Goal: Navigation & Orientation: Find specific page/section

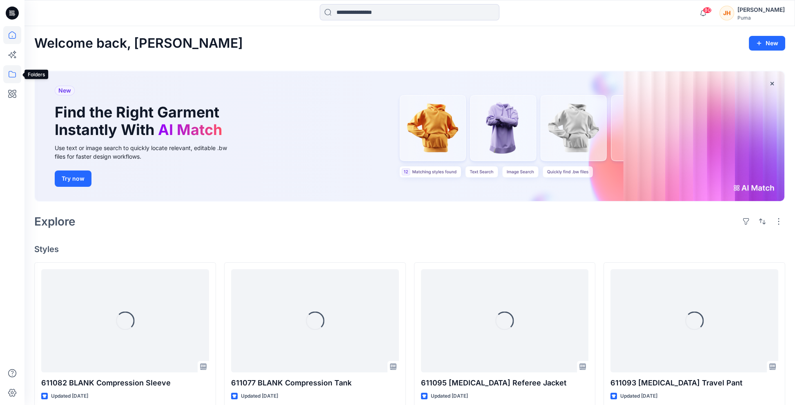
click at [13, 71] on icon at bounding box center [12, 74] width 18 height 18
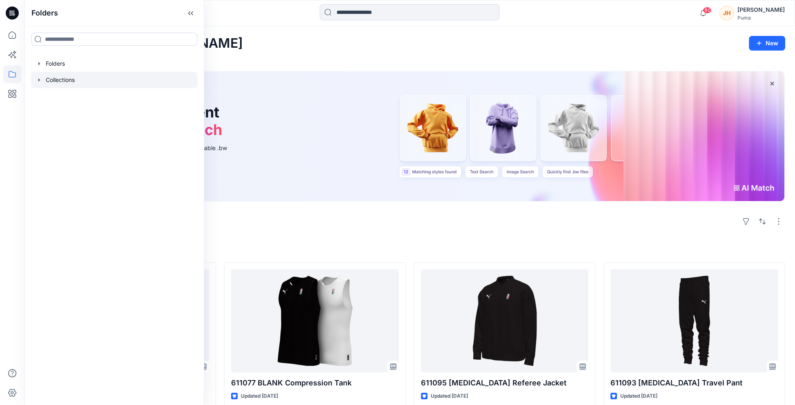
click at [36, 81] on icon "button" at bounding box center [39, 80] width 7 height 7
click at [39, 66] on icon "button" at bounding box center [39, 63] width 7 height 7
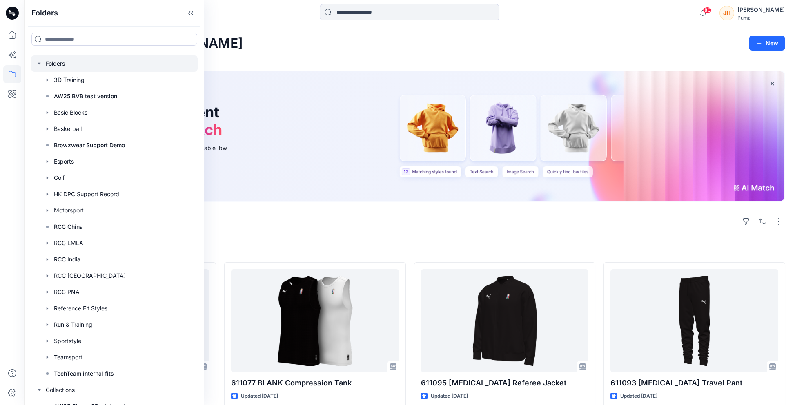
click at [36, 64] on icon "button" at bounding box center [39, 63] width 7 height 7
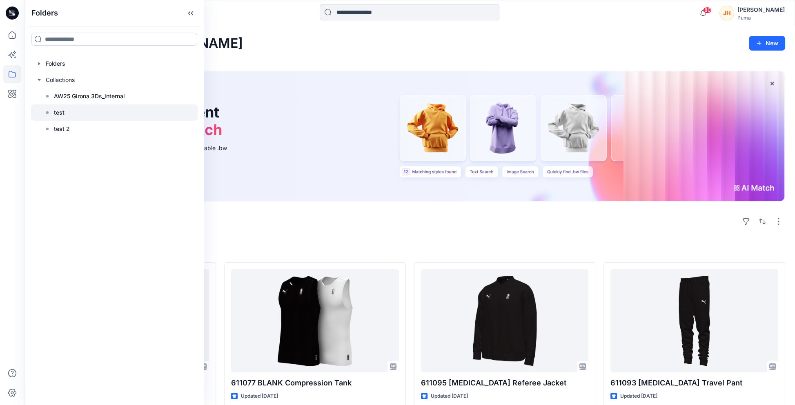
click at [93, 115] on div at bounding box center [114, 113] width 167 height 16
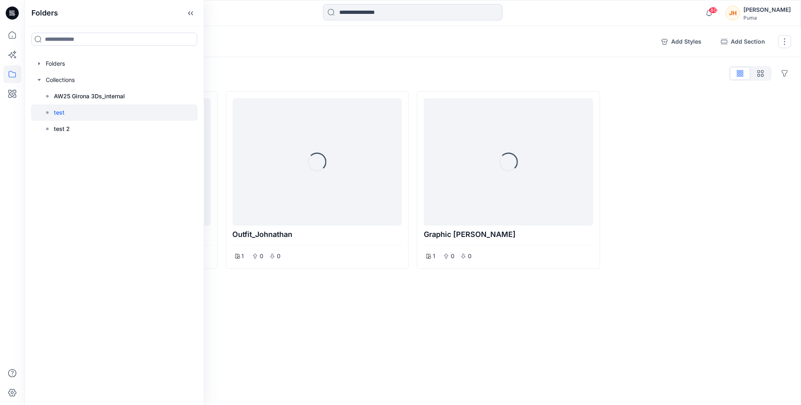
click at [408, 57] on div "Collections test 1 Add Styles Add Section Rename Collection Clone Collection Pr…" at bounding box center [412, 41] width 777 height 31
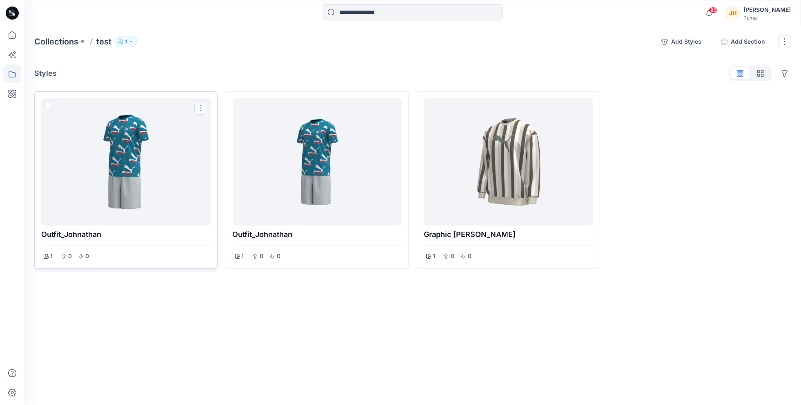
click at [200, 110] on button "Options" at bounding box center [200, 108] width 13 height 13
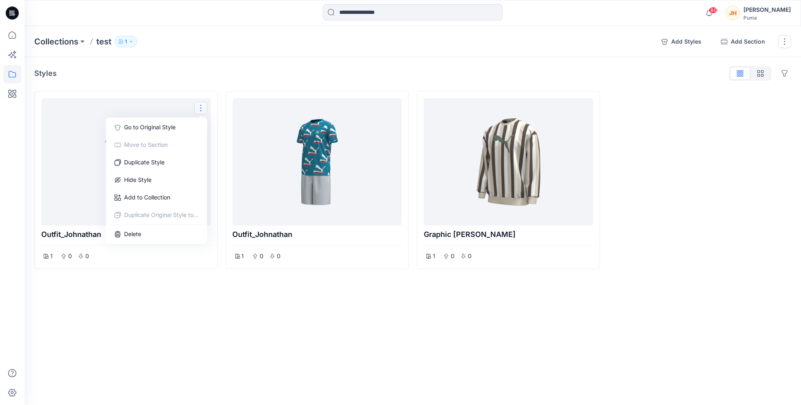
click at [242, 78] on div "Styles Hide Legacy Styles" at bounding box center [412, 73] width 757 height 13
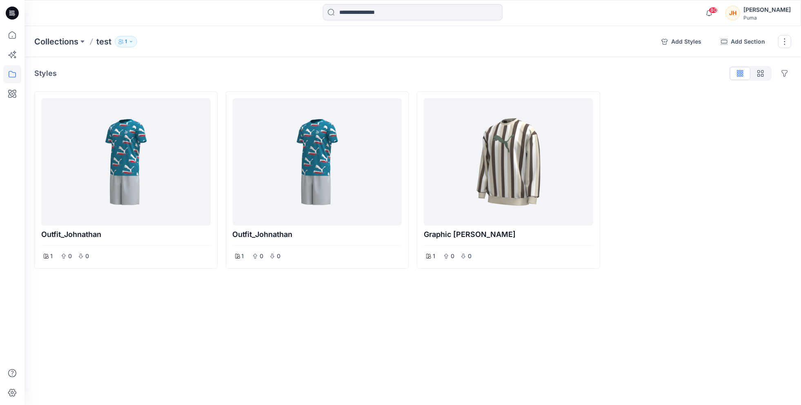
click at [129, 39] on icon "button" at bounding box center [131, 41] width 5 height 5
click at [226, 66] on icon "button" at bounding box center [224, 66] width 3 height 1
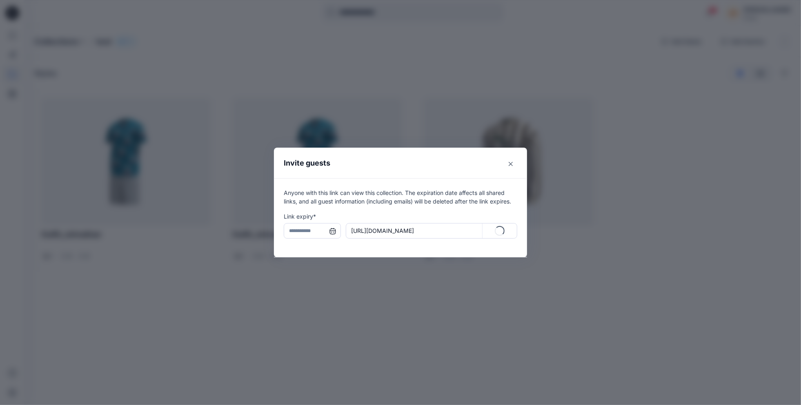
type input "**********"
click at [513, 164] on button "Close" at bounding box center [510, 164] width 13 height 13
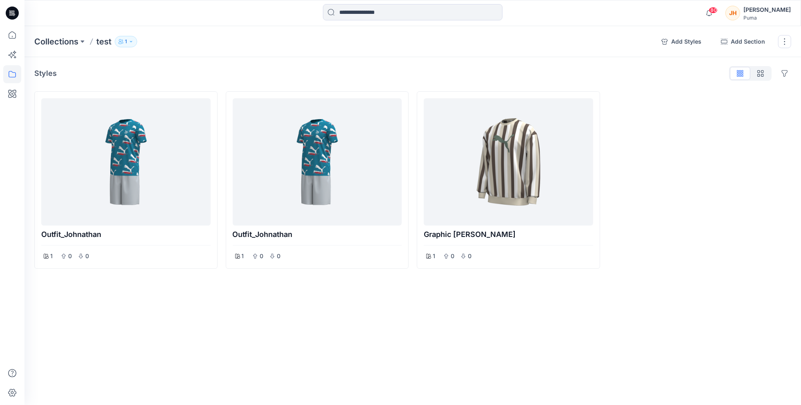
click at [133, 43] on icon "button" at bounding box center [131, 41] width 5 height 5
click at [217, 87] on button "Guests 2" at bounding box center [216, 94] width 38 height 21
click at [274, 76] on div "Styles Hide Legacy Styles" at bounding box center [412, 73] width 757 height 13
click at [348, 63] on div "Styles Hide Legacy Styles Outfit_Johnathan 1 0 0 Outfit_Johnathan 1 0 0 Graphic…" at bounding box center [412, 183] width 777 height 253
click at [135, 39] on button "1" at bounding box center [126, 41] width 22 height 11
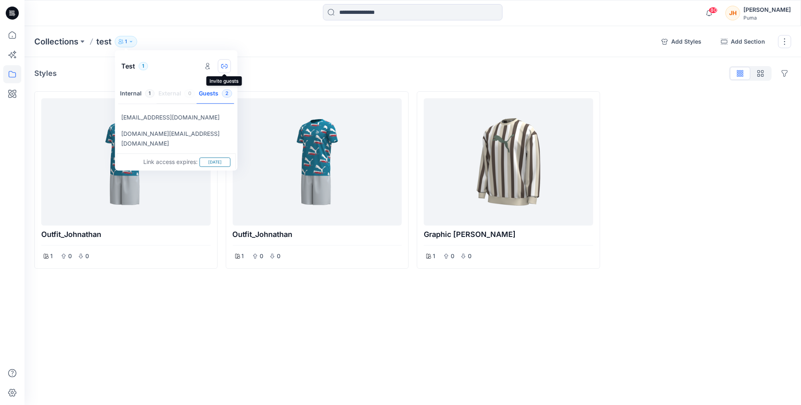
click at [226, 69] on icon "button" at bounding box center [224, 66] width 7 height 7
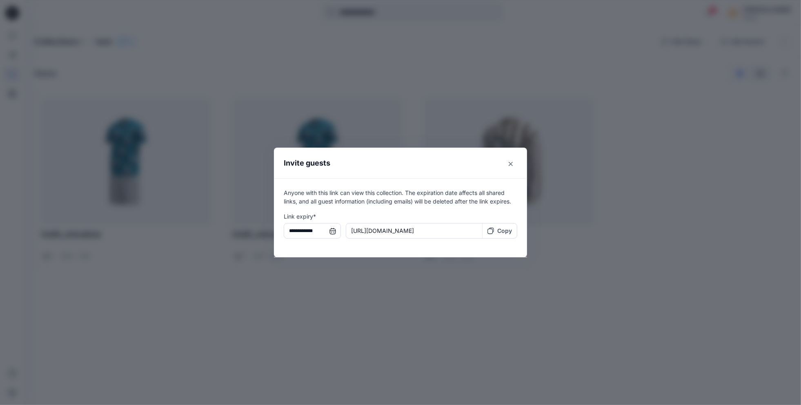
click at [504, 232] on p "Copy" at bounding box center [504, 231] width 15 height 9
click at [511, 172] on header "Invite guests" at bounding box center [400, 163] width 253 height 31
click at [512, 166] on button "Close" at bounding box center [510, 164] width 13 height 13
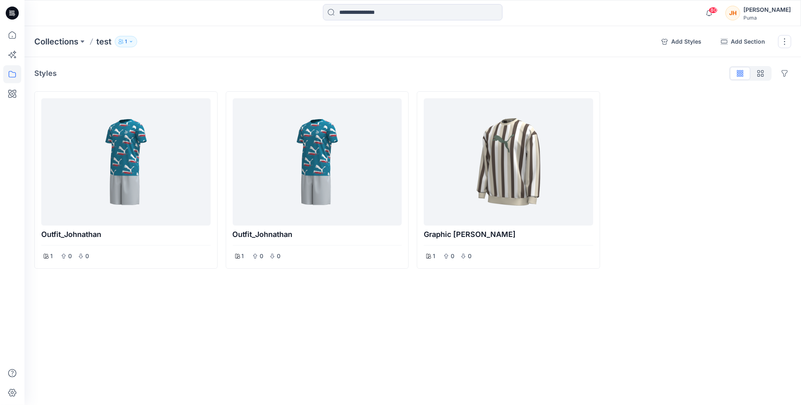
click at [272, 71] on div "Styles Hide Legacy Styles" at bounding box center [412, 73] width 757 height 13
click at [539, 183] on div at bounding box center [508, 162] width 163 height 121
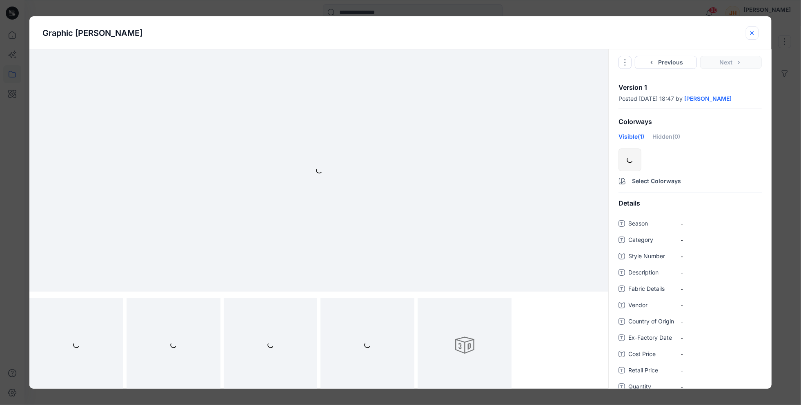
click at [750, 32] on icon "close-btn" at bounding box center [752, 33] width 7 height 7
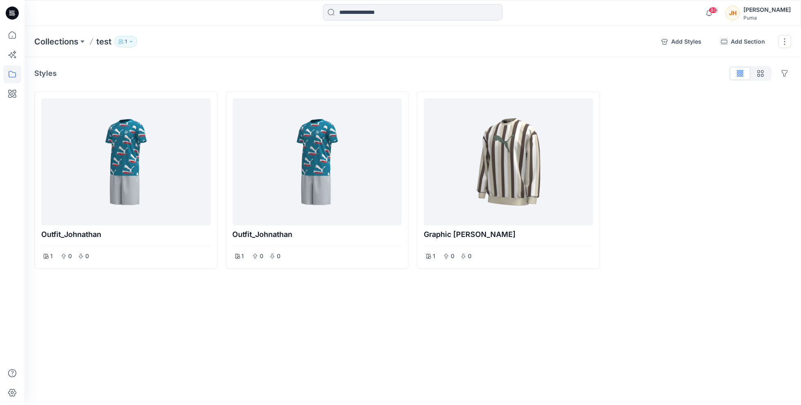
click at [771, 11] on div "[PERSON_NAME]" at bounding box center [766, 10] width 47 height 10
click at [627, 85] on div "Styles Hide Legacy Styles Outfit_Johnathan 1 0 0 Outfit_Johnathan 1 0 0 Graphic…" at bounding box center [412, 183] width 777 height 253
click at [44, 40] on p "Collections" at bounding box center [56, 41] width 44 height 11
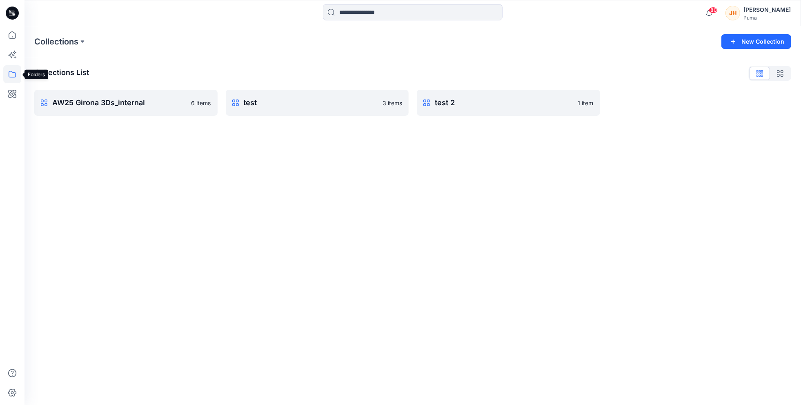
click at [15, 76] on icon at bounding box center [12, 74] width 18 height 18
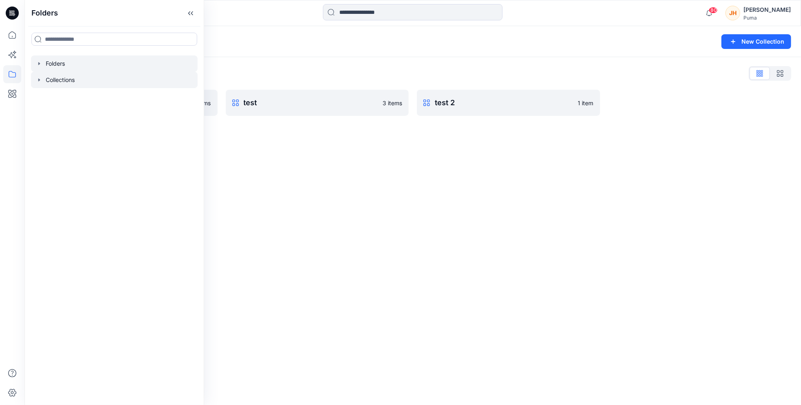
click at [67, 65] on div at bounding box center [114, 64] width 167 height 16
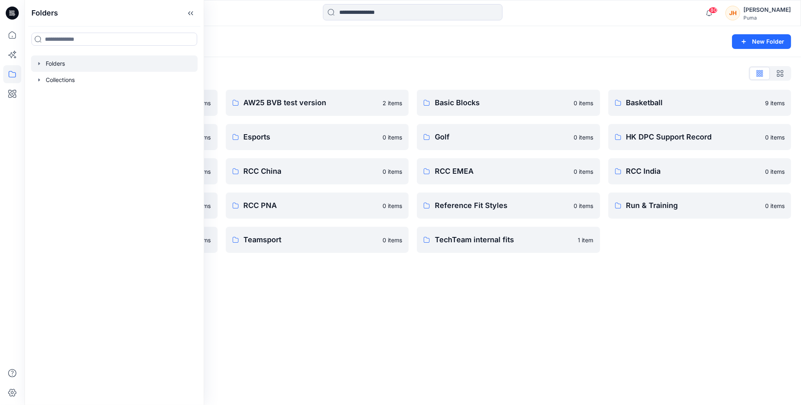
click at [38, 64] on icon "button" at bounding box center [39, 63] width 2 height 3
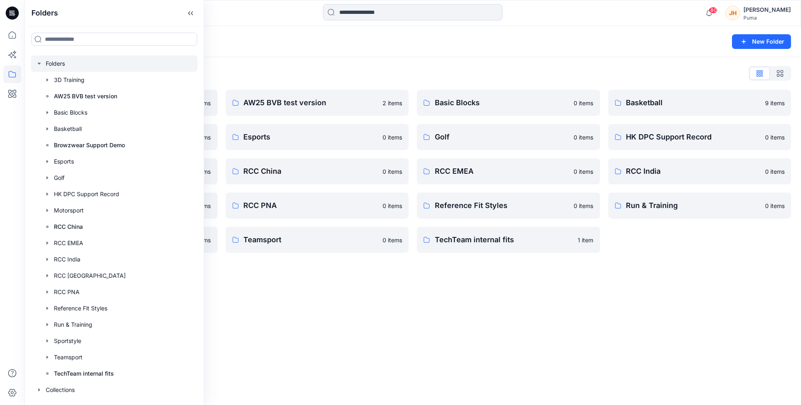
click at [317, 66] on div "Folders List 3D Training 0 items Browzwear Support Demo 2 items Motorsport 0 it…" at bounding box center [412, 160] width 777 height 206
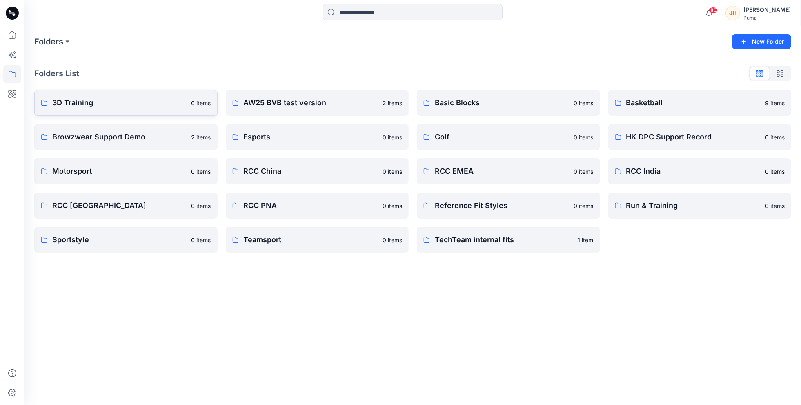
click at [120, 103] on p "3D Training" at bounding box center [119, 102] width 134 height 11
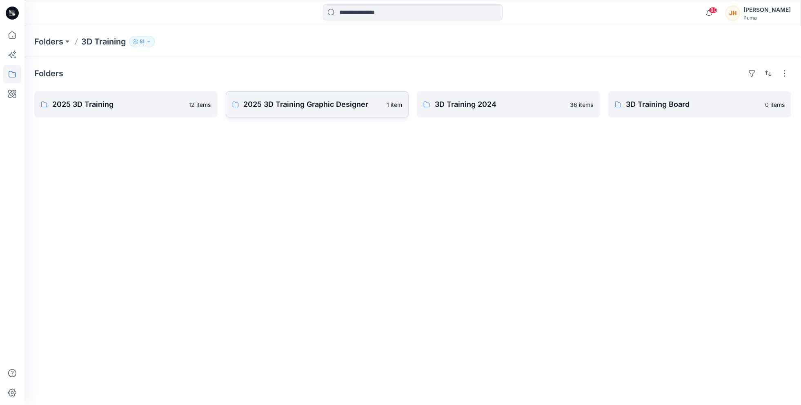
click at [256, 107] on p "2025 3D Training Graphic Designer" at bounding box center [313, 104] width 138 height 11
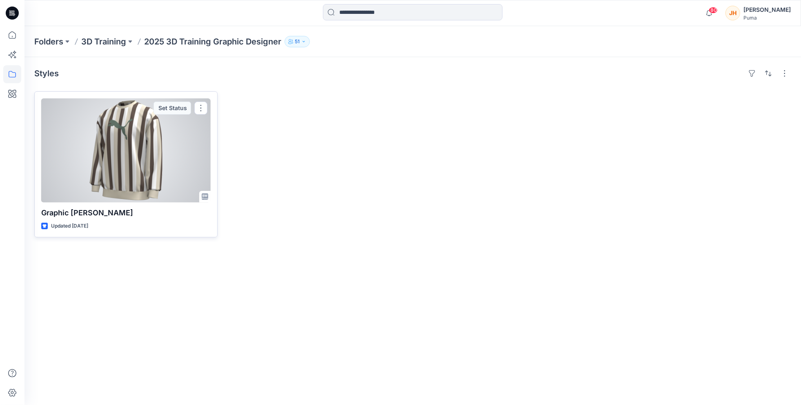
click at [157, 138] on div at bounding box center [125, 150] width 169 height 104
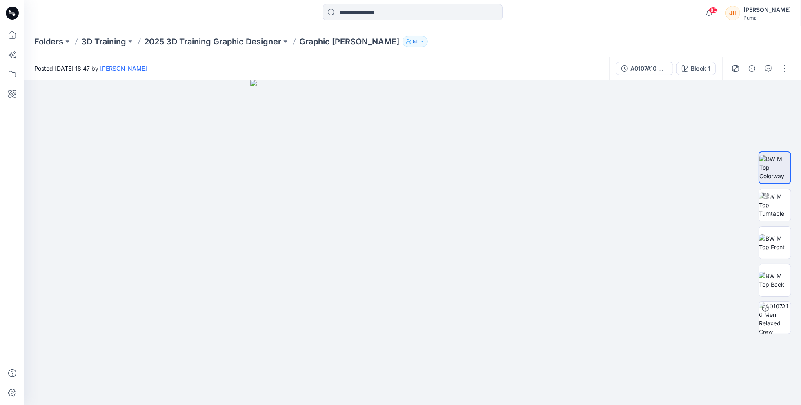
click at [249, 57] on div "Folders 3D Training 2025 3D Training Graphic Designer Graphic [PERSON_NAME] 51" at bounding box center [412, 41] width 777 height 31
click at [8, 78] on icon at bounding box center [12, 74] width 18 height 18
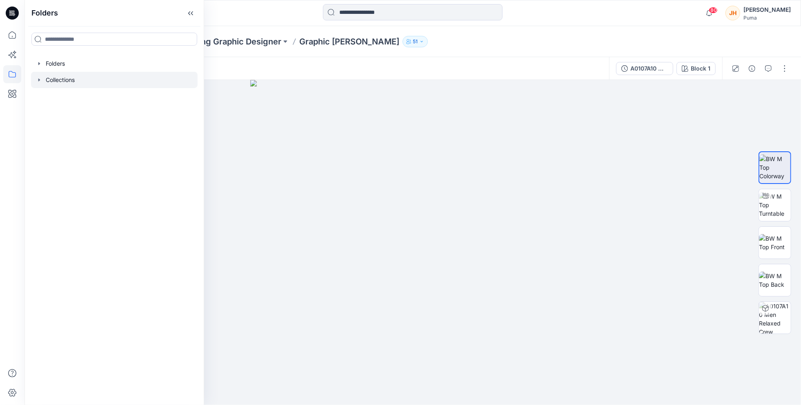
click at [51, 79] on div at bounding box center [114, 80] width 167 height 16
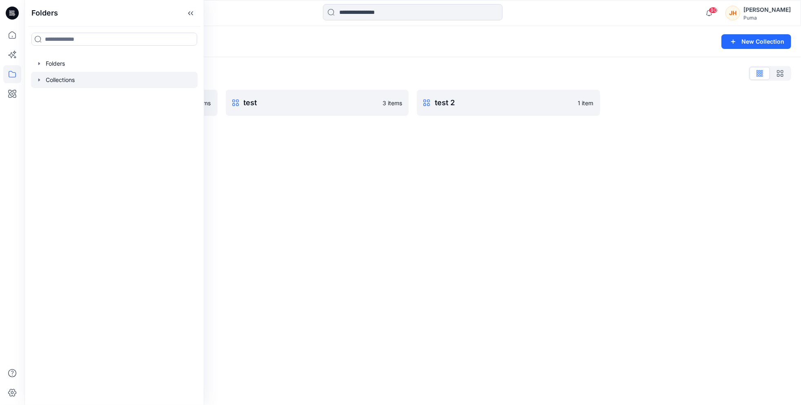
drag, startPoint x: 269, startPoint y: 144, endPoint x: 241, endPoint y: 125, distance: 33.6
click at [269, 144] on div "Collections New Collection Collections List AW25 [GEOGRAPHIC_DATA] 3Ds_internal…" at bounding box center [412, 215] width 777 height 379
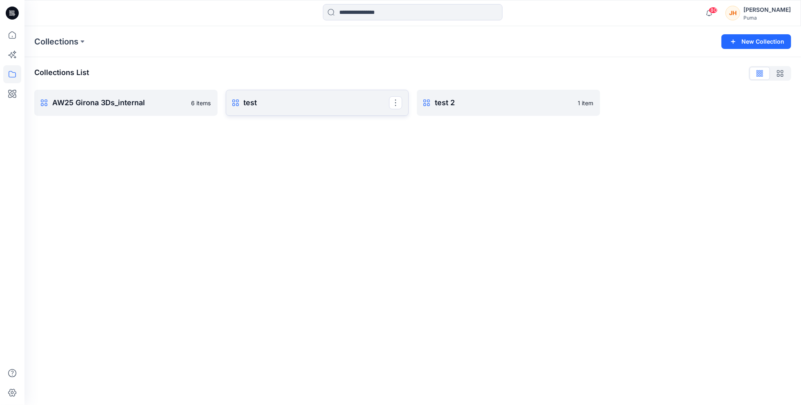
click at [278, 104] on p "test" at bounding box center [317, 102] width 146 height 11
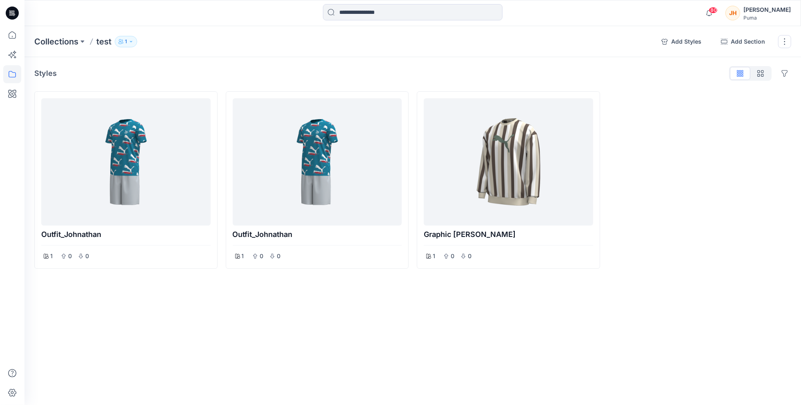
click at [133, 41] on icon "button" at bounding box center [131, 41] width 5 height 5
click at [221, 65] on icon "button" at bounding box center [224, 66] width 7 height 4
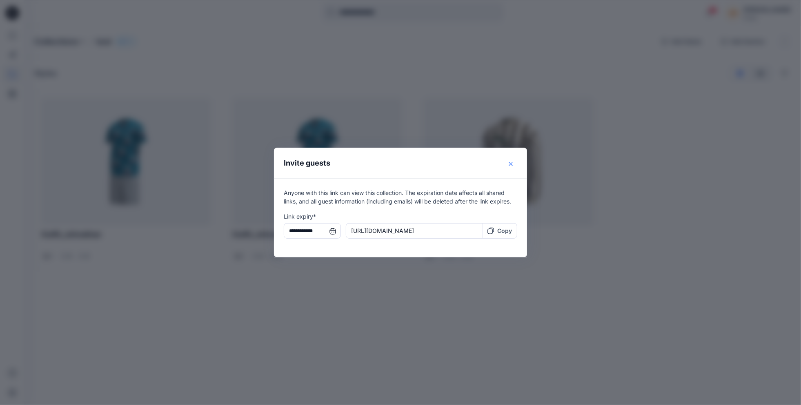
click at [512, 164] on icon "Close" at bounding box center [511, 164] width 4 height 4
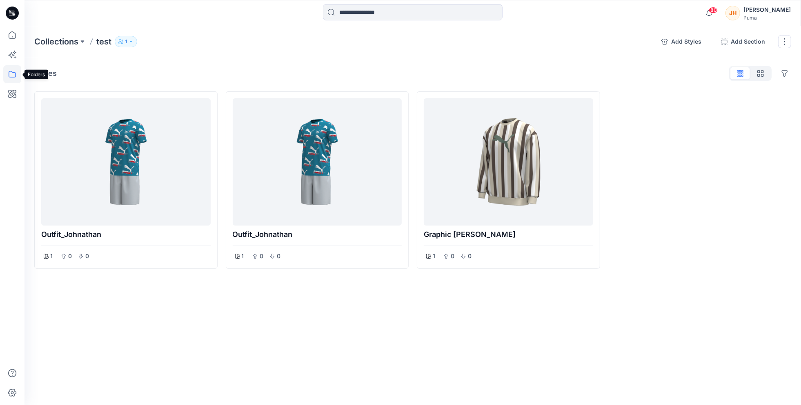
click at [10, 68] on icon at bounding box center [12, 74] width 18 height 18
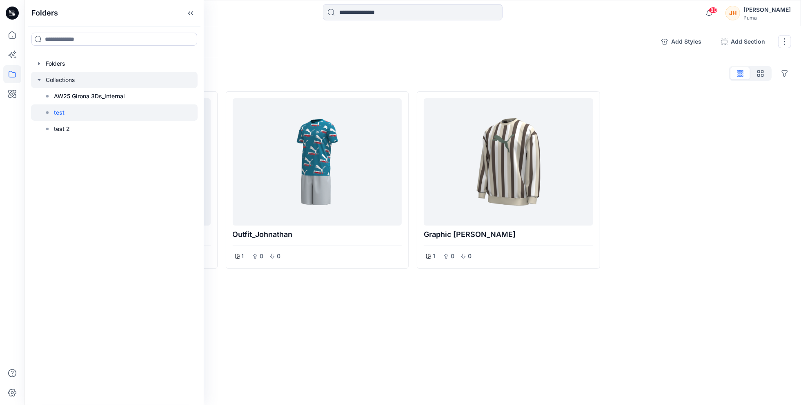
click at [36, 80] on icon "button" at bounding box center [39, 80] width 7 height 7
click at [255, 74] on div "Styles Hide Legacy Styles" at bounding box center [412, 73] width 757 height 13
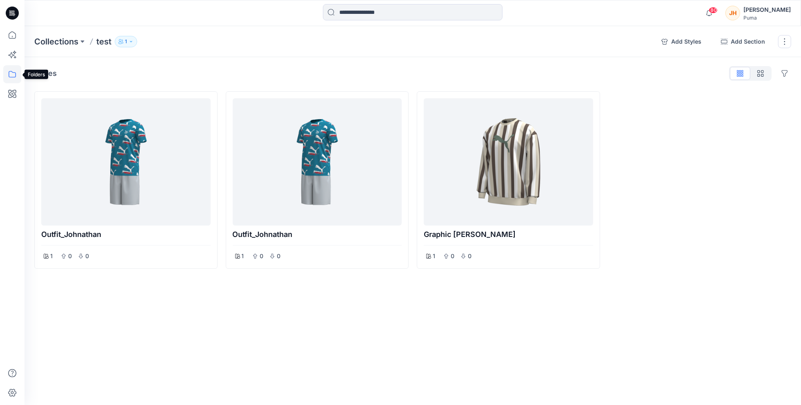
click at [10, 78] on icon at bounding box center [12, 74] width 18 height 18
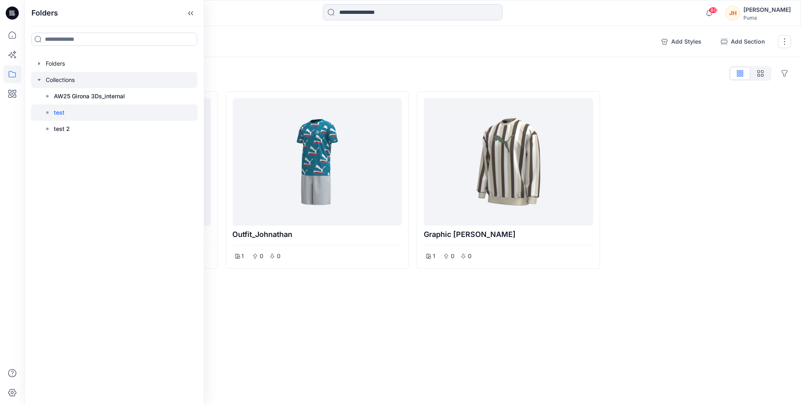
click at [36, 79] on icon "button" at bounding box center [39, 80] width 7 height 7
click at [182, 39] on input at bounding box center [114, 39] width 166 height 13
click at [301, 73] on div "Styles Hide Legacy Styles" at bounding box center [412, 73] width 757 height 13
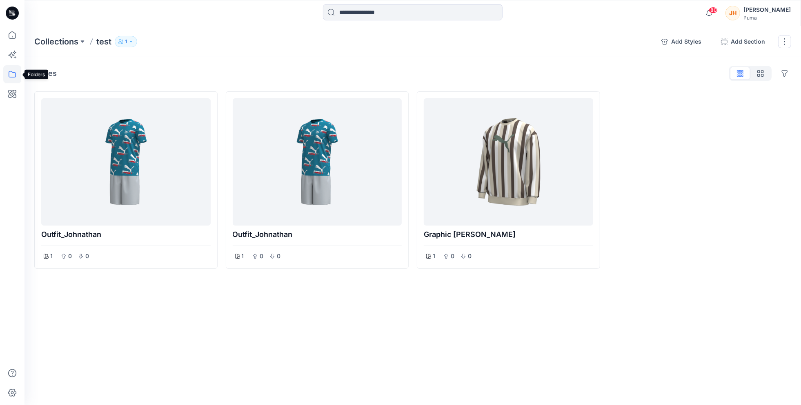
click at [14, 73] on icon at bounding box center [12, 74] width 18 height 18
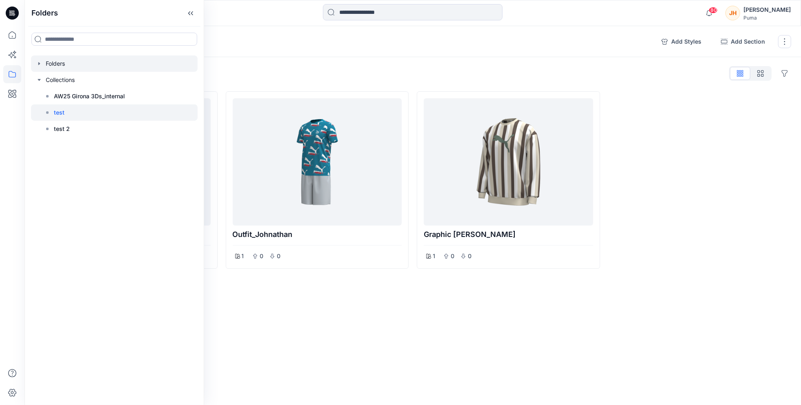
click at [67, 62] on div at bounding box center [114, 64] width 167 height 16
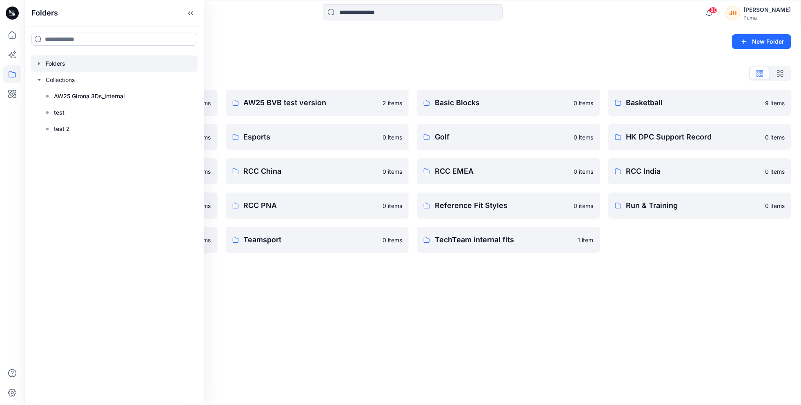
click at [326, 47] on div "Folders New Folder" at bounding box center [412, 41] width 777 height 31
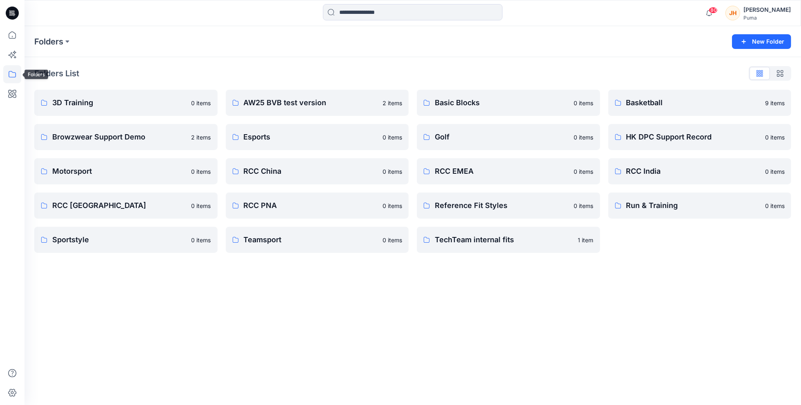
click at [15, 76] on icon at bounding box center [12, 74] width 18 height 18
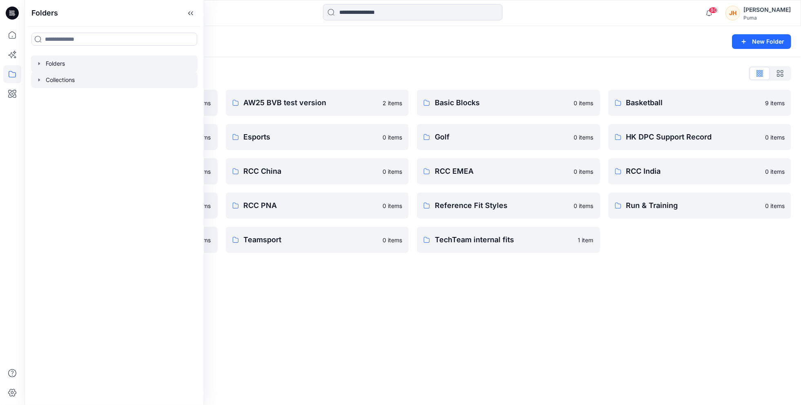
click at [40, 76] on div at bounding box center [114, 80] width 167 height 16
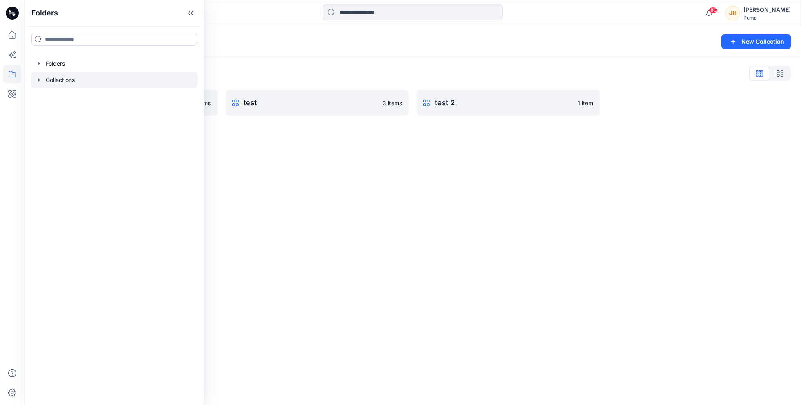
click at [269, 70] on div "Collections List" at bounding box center [412, 73] width 757 height 13
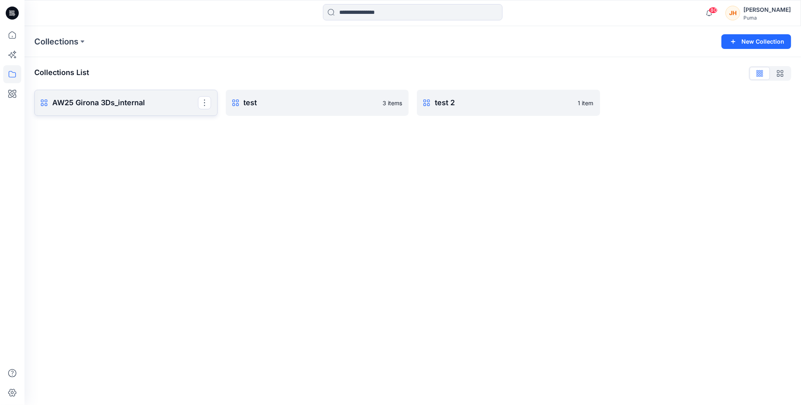
click at [175, 102] on p "AW25 Girona 3Ds_internal" at bounding box center [125, 102] width 146 height 11
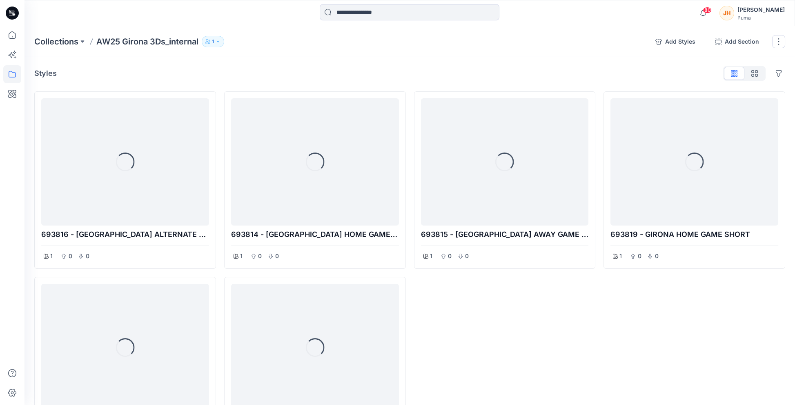
click at [217, 44] on icon "button" at bounding box center [218, 41] width 5 height 5
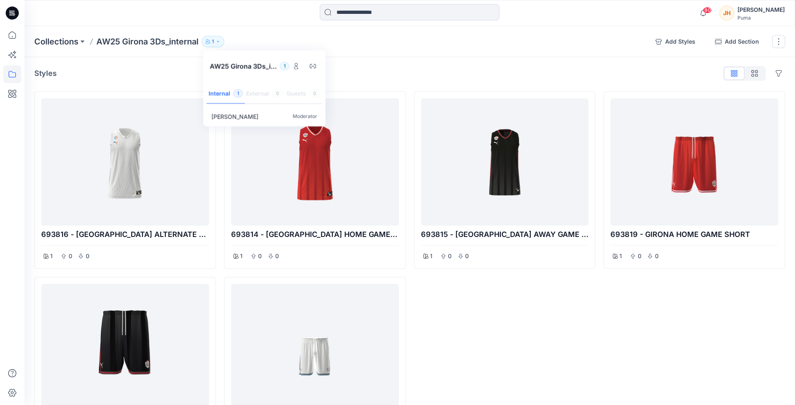
click at [276, 45] on div "Collections AW25 Girona 3Ds_internal 1 AW25 Girona 3Ds_internal 1 Internal 1 Ex…" at bounding box center [341, 41] width 614 height 11
click at [70, 38] on p "Collections" at bounding box center [56, 41] width 44 height 11
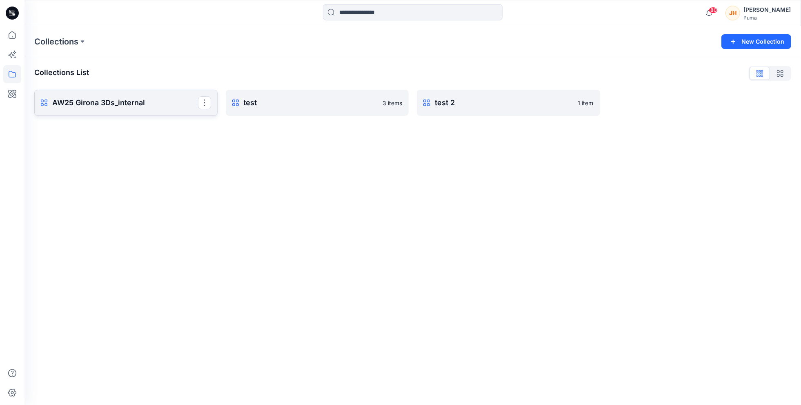
click at [158, 104] on p "AW25 Girona 3Ds_internal" at bounding box center [125, 102] width 146 height 11
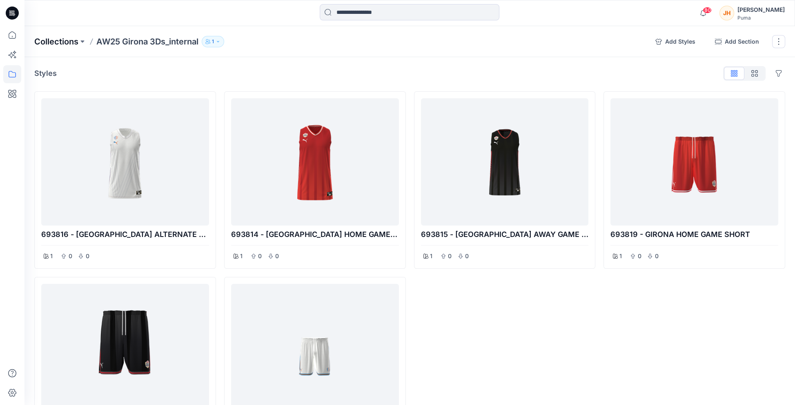
click at [67, 42] on p "Collections" at bounding box center [56, 41] width 44 height 11
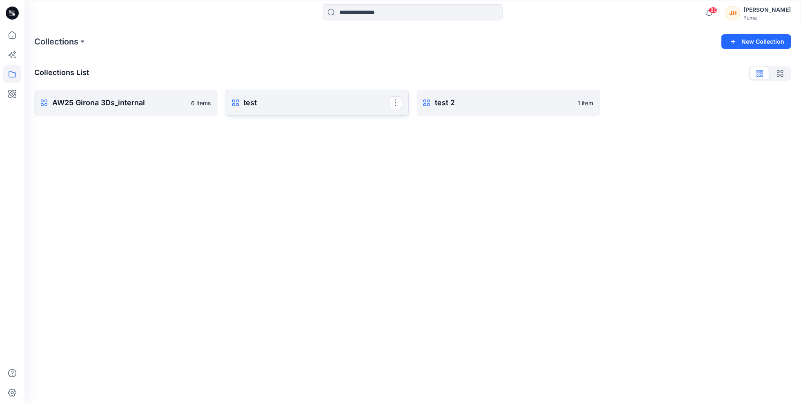
click at [358, 107] on p "test" at bounding box center [317, 102] width 146 height 11
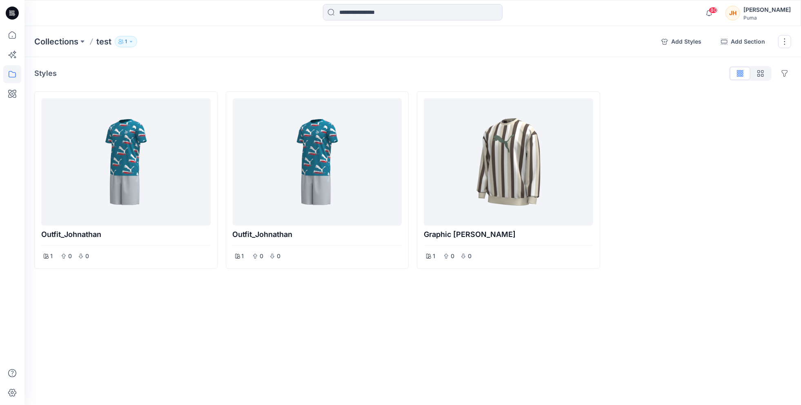
click at [133, 41] on icon "button" at bounding box center [131, 41] width 5 height 5
click at [292, 72] on div "Styles Hide Legacy Styles" at bounding box center [412, 73] width 757 height 13
click at [127, 41] on button "1" at bounding box center [126, 41] width 22 height 11
click at [208, 68] on icon "Manage users" at bounding box center [208, 66] width 7 height 7
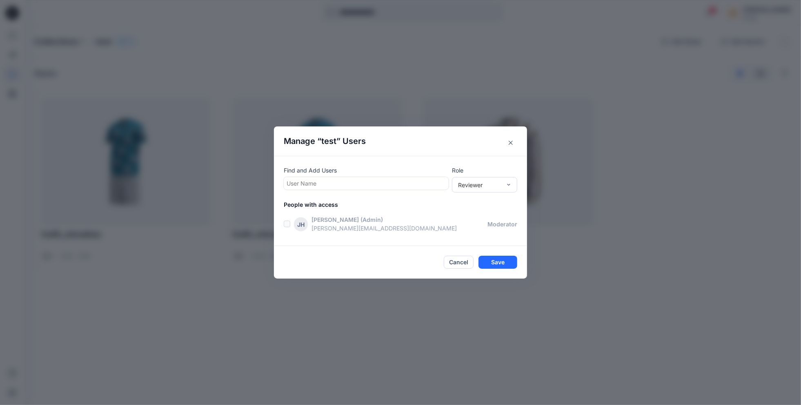
drag, startPoint x: 510, startPoint y: 142, endPoint x: 477, endPoint y: 161, distance: 37.7
click at [477, 161] on section "Manage “ test ” Users Find and Add Users User Name Role Reviewer People with ac…" at bounding box center [400, 203] width 253 height 152
click at [507, 179] on div at bounding box center [508, 185] width 7 height 15
click at [501, 167] on p "Role" at bounding box center [484, 170] width 65 height 9
click at [510, 145] on button "Close" at bounding box center [510, 142] width 13 height 13
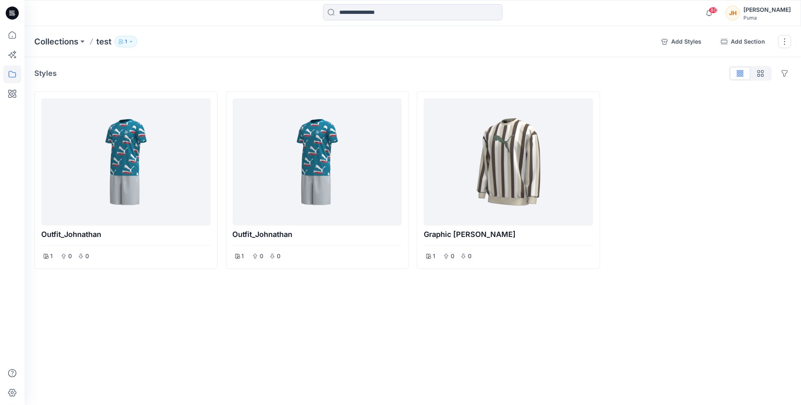
click at [298, 75] on div "Styles Hide Legacy Styles" at bounding box center [412, 73] width 757 height 13
click at [15, 20] on icon at bounding box center [12, 13] width 13 height 26
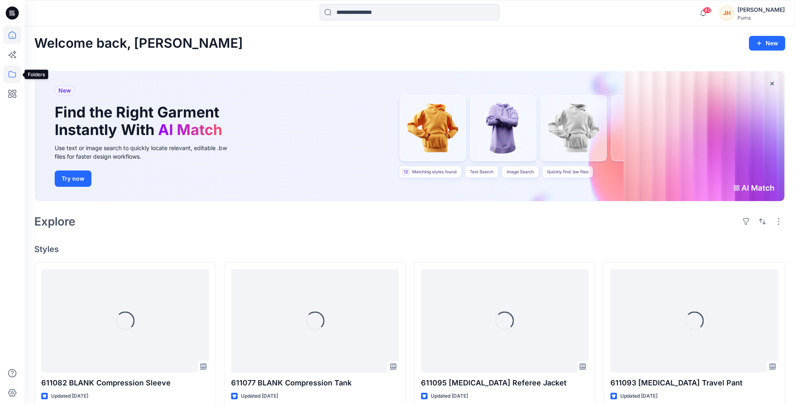
click at [11, 71] on icon at bounding box center [12, 74] width 18 height 18
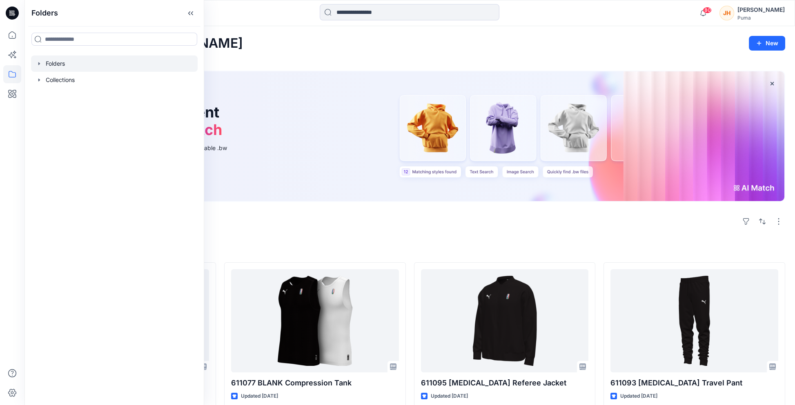
click at [37, 64] on icon "button" at bounding box center [39, 63] width 7 height 7
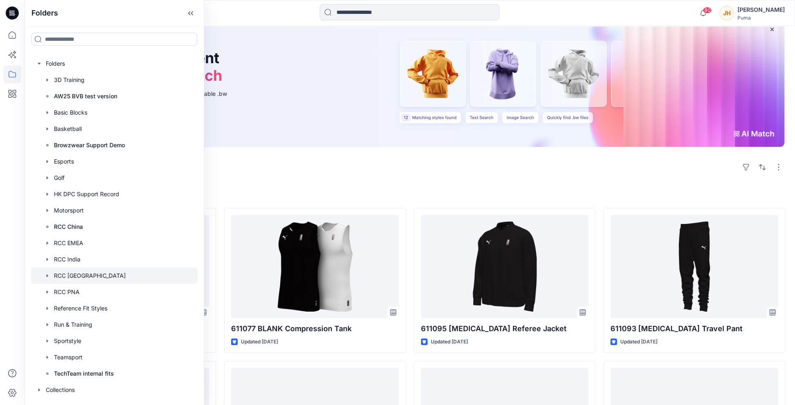
scroll to position [41, 0]
